Goal: Contribute content

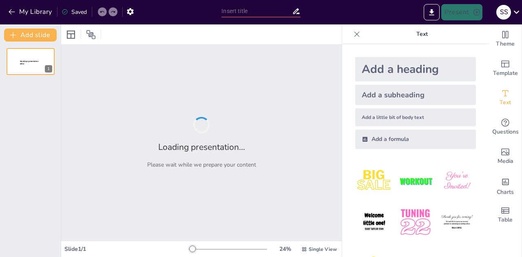
type input "Advancing Occupational Health and Industrial Safety: A Comprehensive Overview"
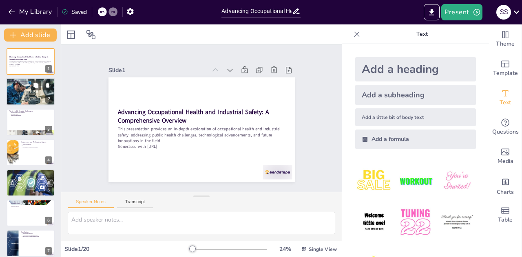
click at [33, 91] on div at bounding box center [30, 91] width 49 height 33
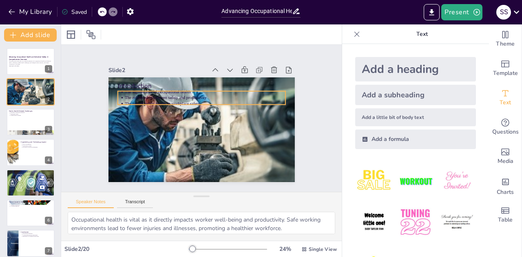
click at [147, 90] on p "The significance of occupational health" at bounding box center [218, 97] width 142 height 85
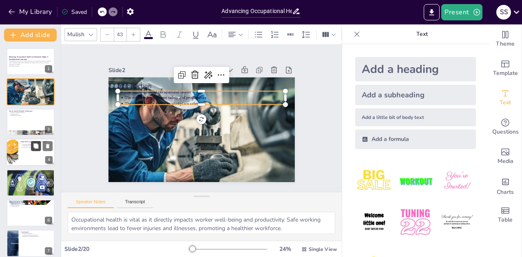
click at [35, 147] on icon at bounding box center [35, 145] width 5 height 5
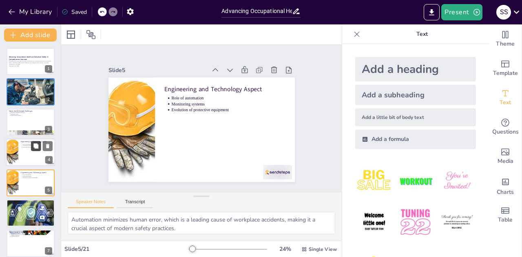
scroll to position [33, 0]
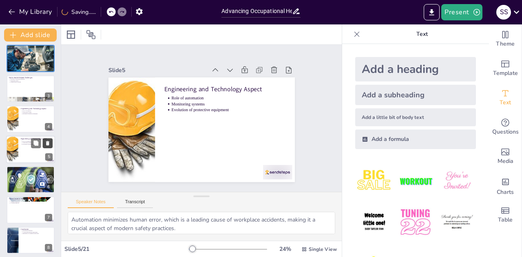
click at [50, 142] on icon at bounding box center [48, 143] width 6 height 6
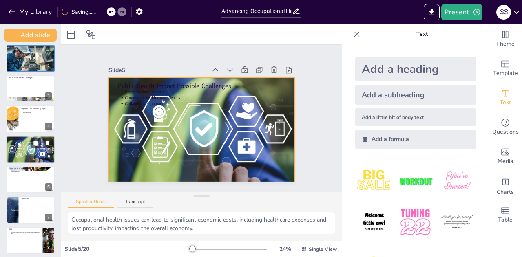
click at [10, 152] on div at bounding box center [30, 150] width 53 height 28
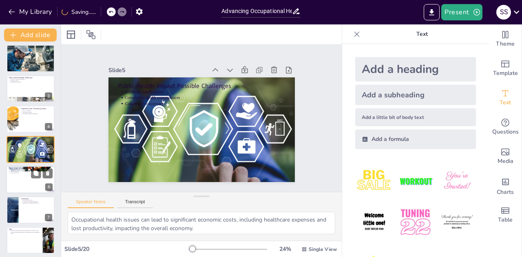
click at [14, 171] on p "Wearable technology" at bounding box center [31, 172] width 42 height 2
type textarea "Telemedicine offers convenient access to healthcare services, improving health …"
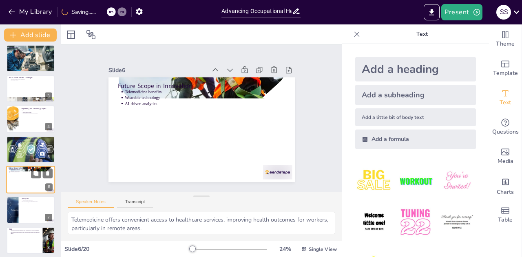
scroll to position [64, 0]
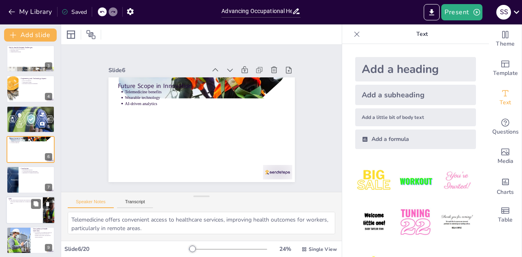
click at [28, 209] on div at bounding box center [30, 210] width 49 height 28
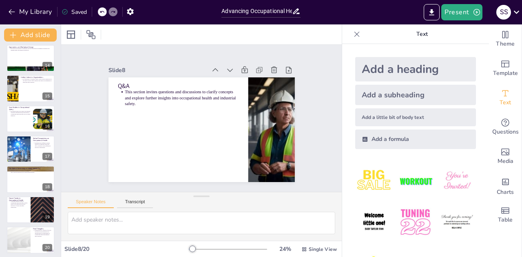
scroll to position [400, 0]
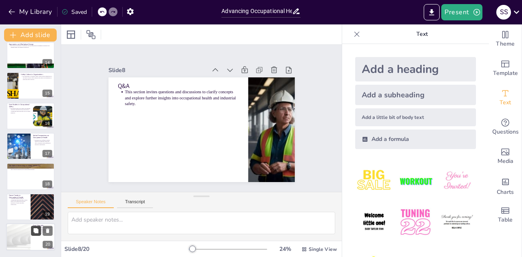
click at [34, 235] on button at bounding box center [36, 231] width 10 height 10
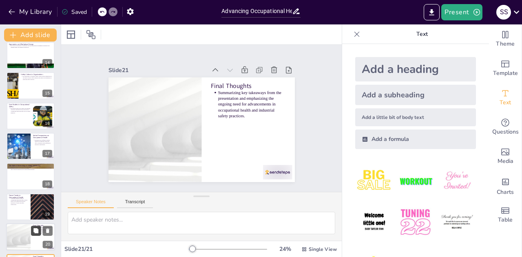
scroll to position [430, 0]
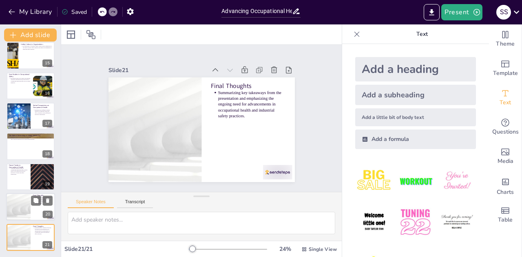
click at [27, 214] on div at bounding box center [18, 207] width 49 height 28
click at [31, 214] on div at bounding box center [18, 207] width 49 height 28
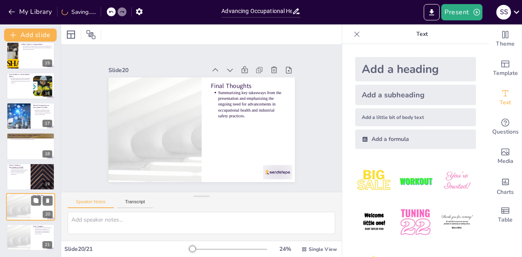
scroll to position [34, 0]
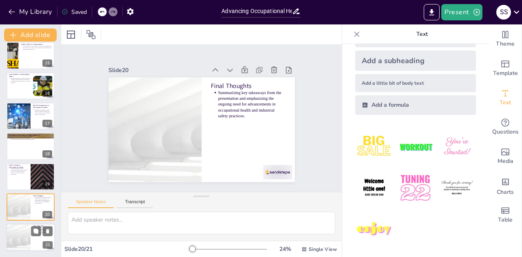
click at [20, 231] on div at bounding box center [18, 238] width 49 height 28
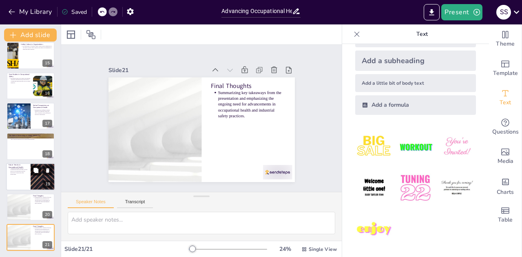
click at [33, 174] on button at bounding box center [36, 170] width 10 height 10
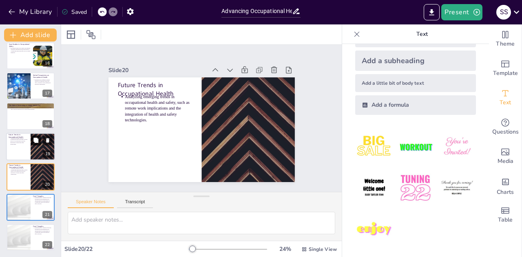
click at [32, 143] on button at bounding box center [36, 140] width 10 height 10
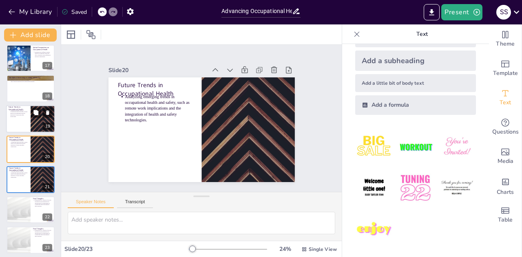
click at [28, 124] on div at bounding box center [30, 119] width 49 height 28
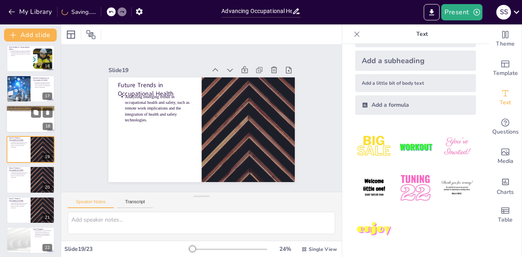
click at [26, 111] on p "Discussing the use of technology in monitoring workplace safety and health metr…" at bounding box center [31, 110] width 42 height 3
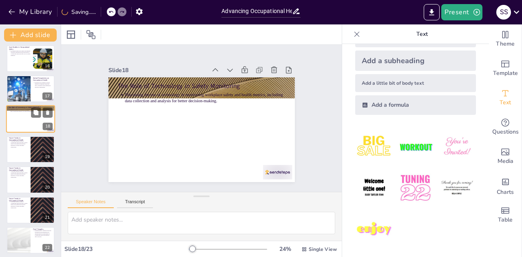
scroll to position [427, 0]
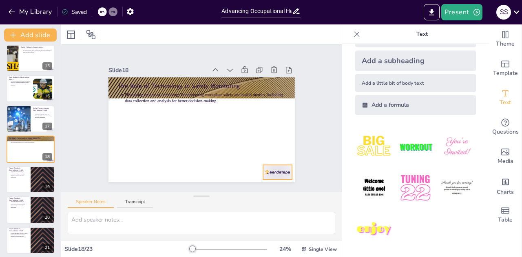
click at [237, 194] on div at bounding box center [221, 209] width 31 height 30
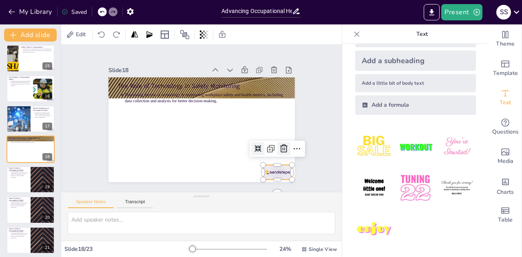
click at [275, 167] on icon at bounding box center [270, 172] width 9 height 10
